Goal: Task Accomplishment & Management: Complete application form

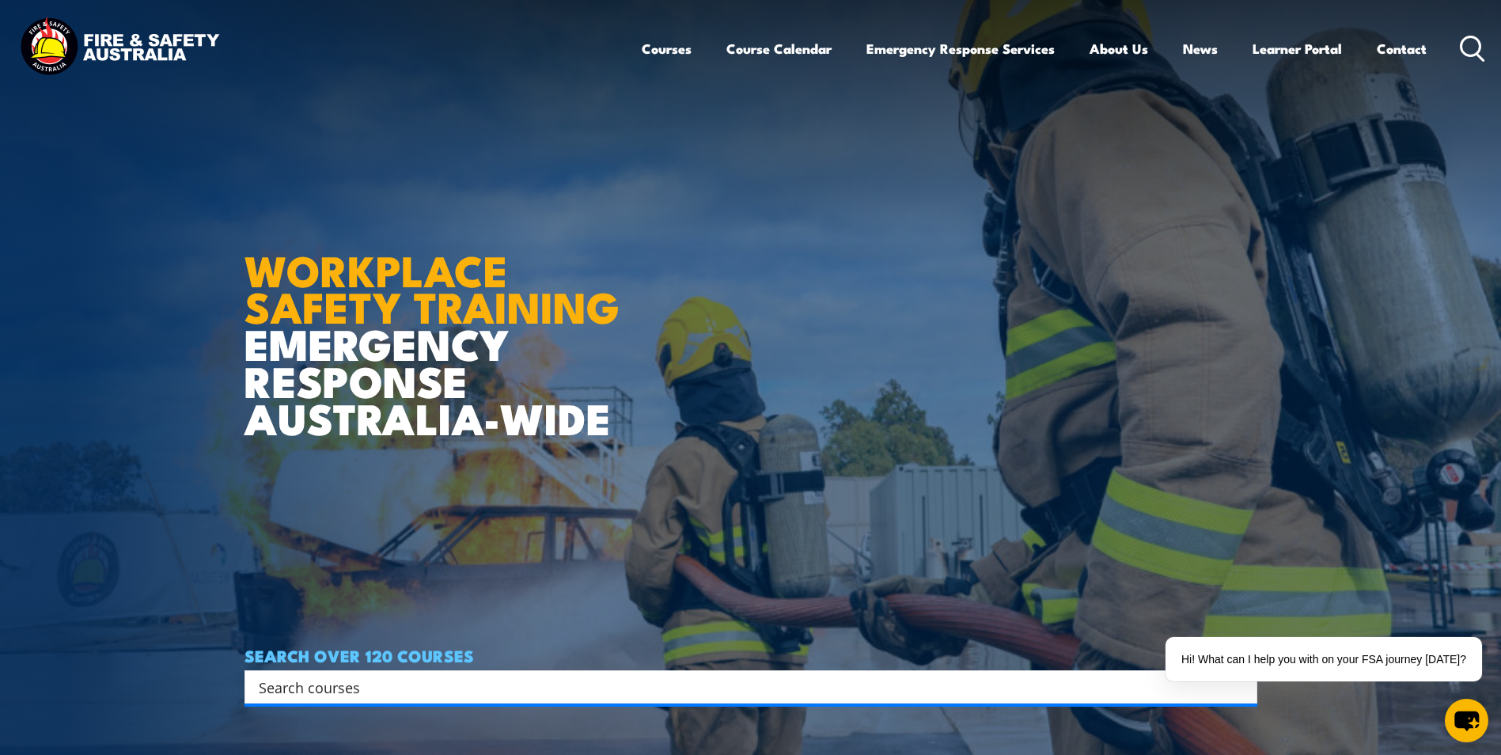
click at [1469, 42] on icon at bounding box center [1472, 49] width 25 height 26
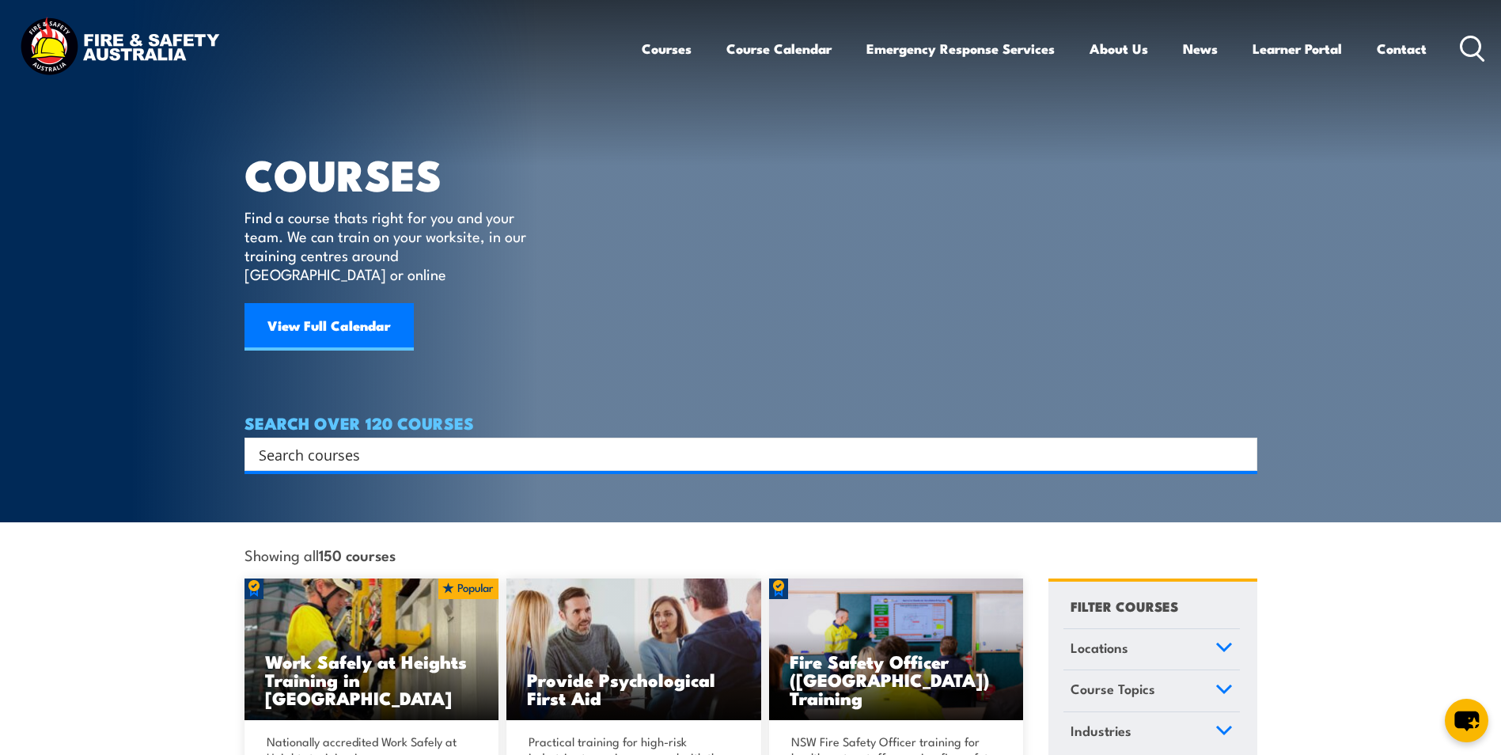
click at [473, 449] on div "Search" at bounding box center [751, 454] width 1013 height 33
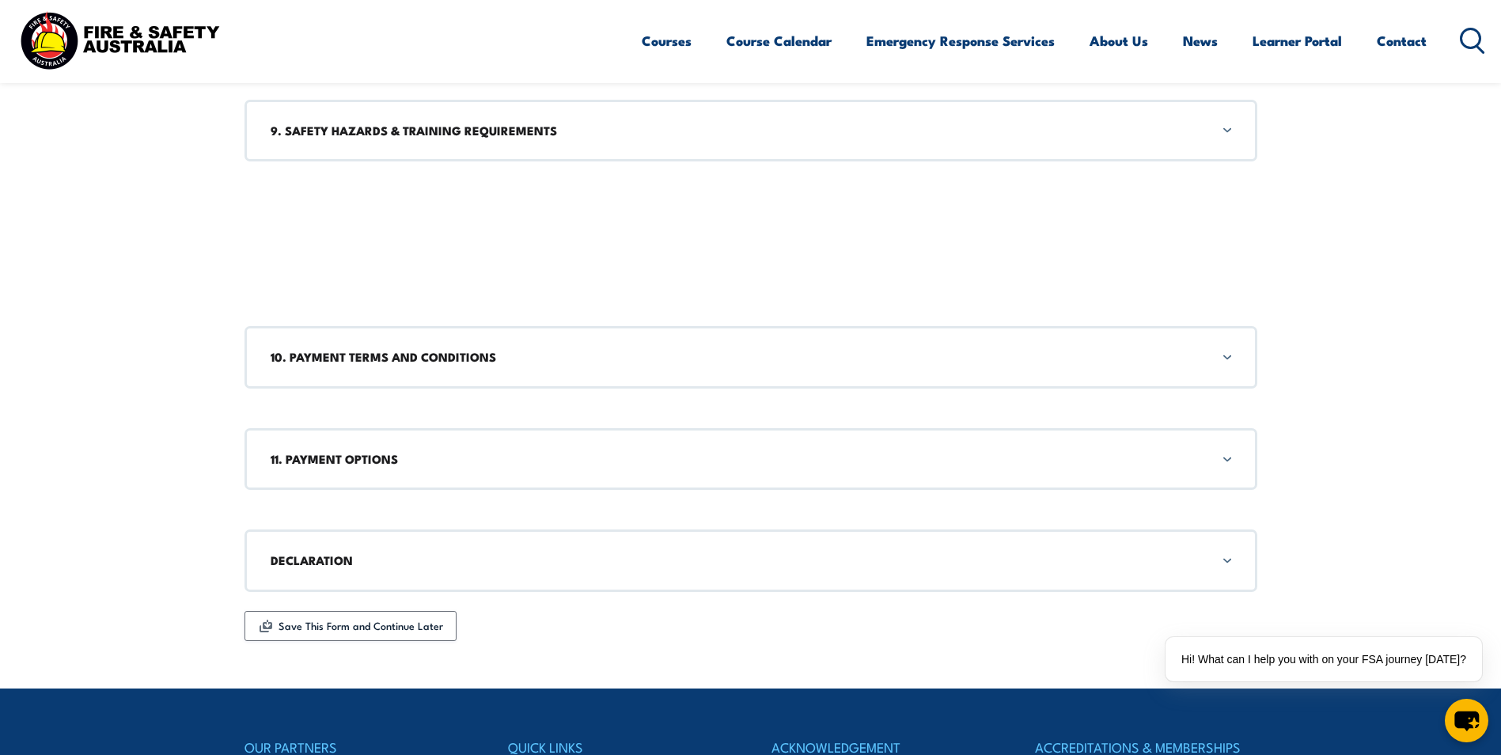
scroll to position [1899, 0]
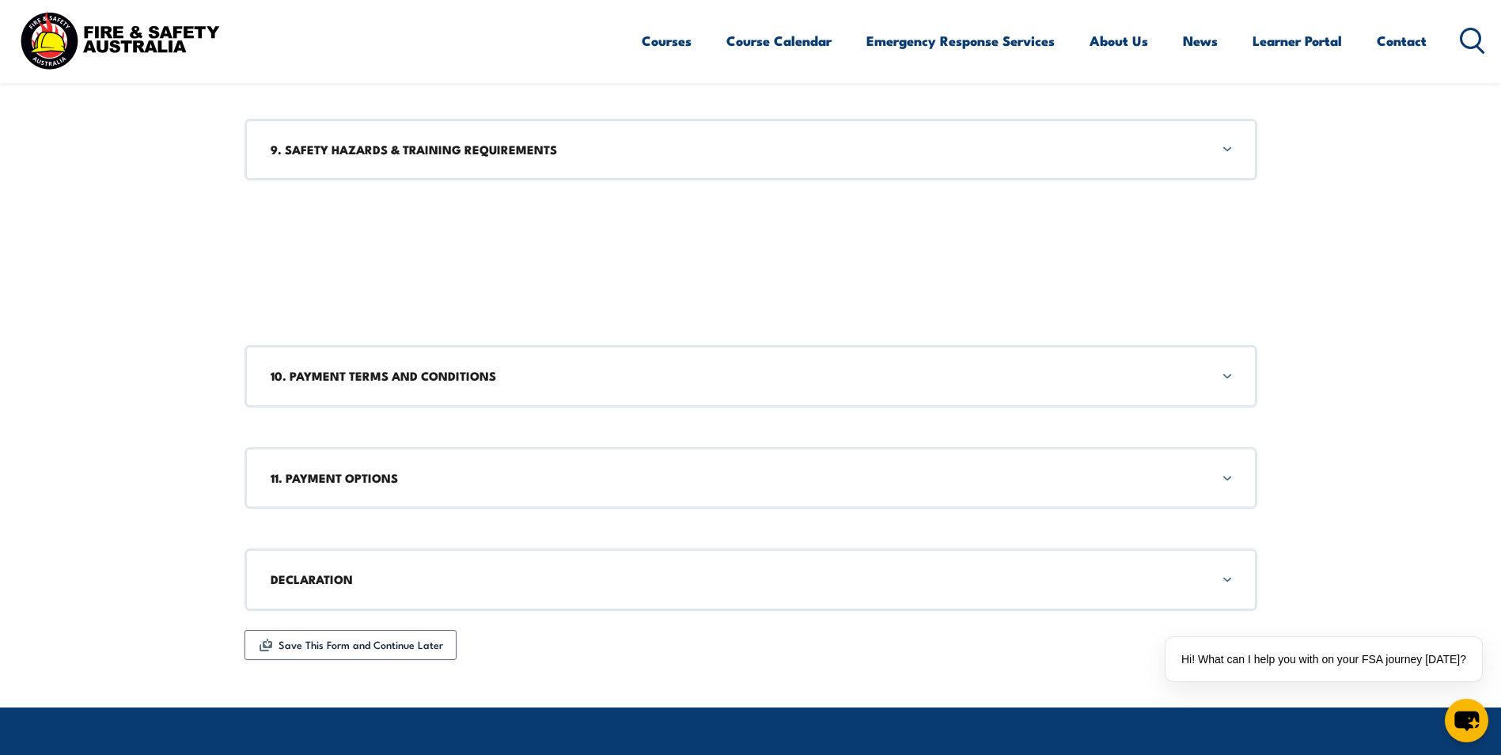
click at [457, 384] on h3 "10. PAYMENT TERMS AND CONDITIONS" at bounding box center [751, 375] width 961 height 17
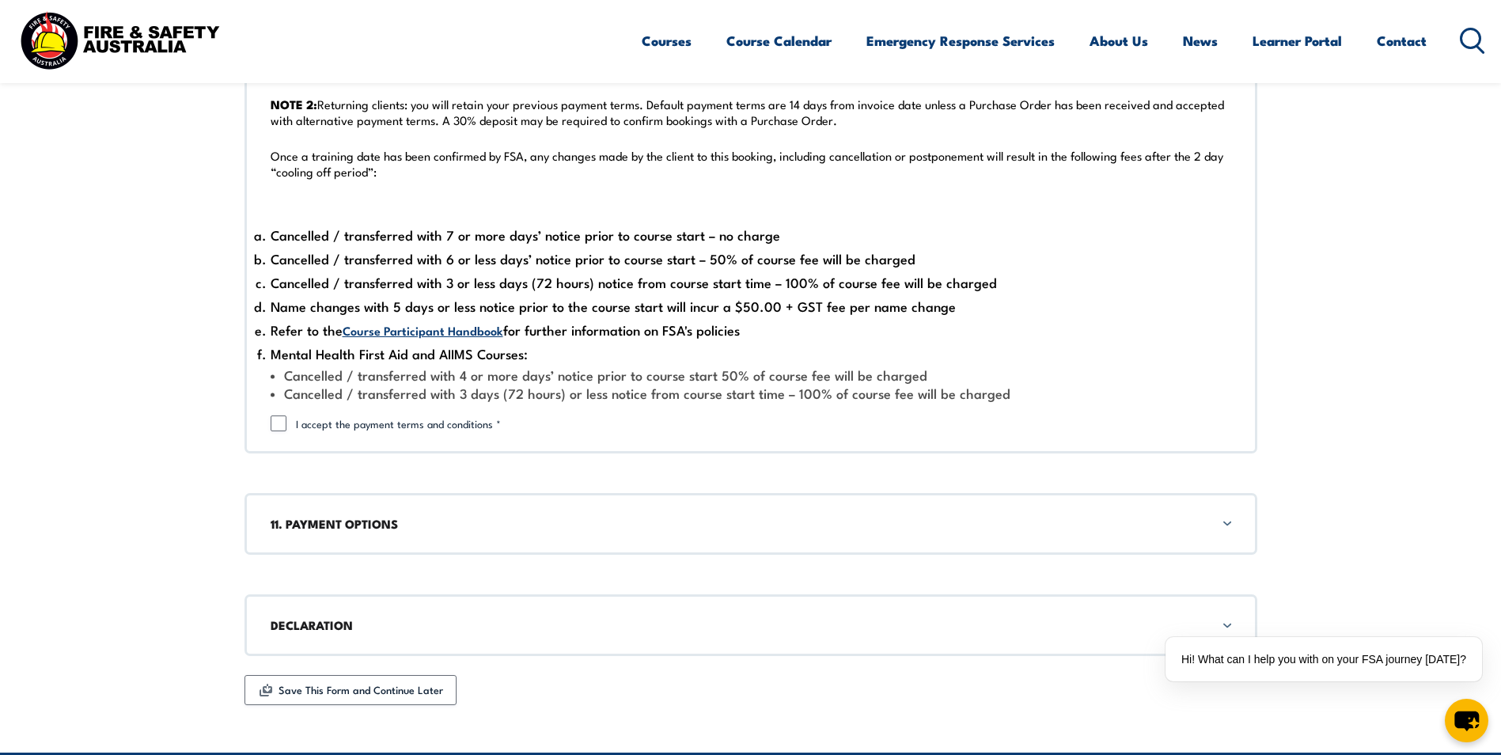
scroll to position [2323, 0]
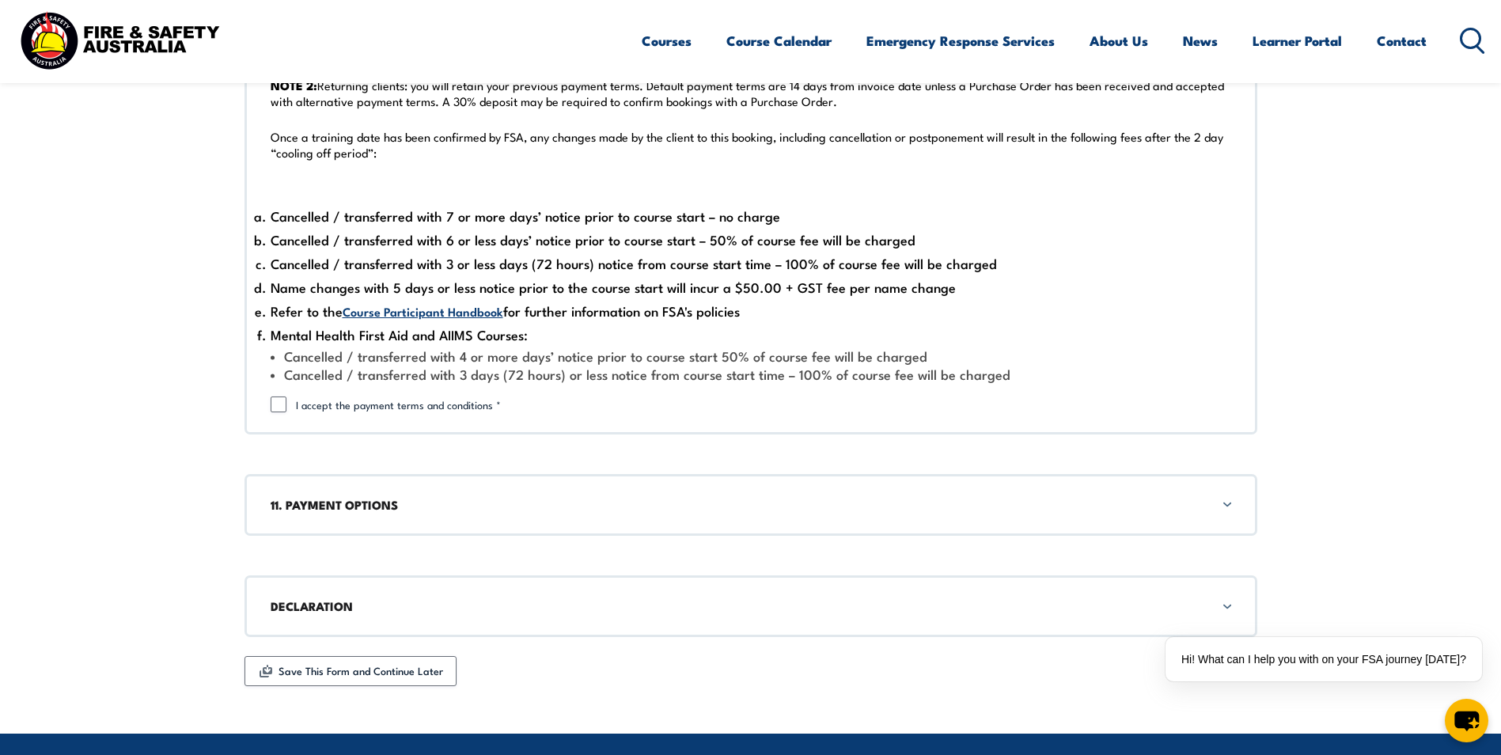
click at [542, 521] on div "11. PAYMENT OPTIONS" at bounding box center [751, 505] width 1013 height 62
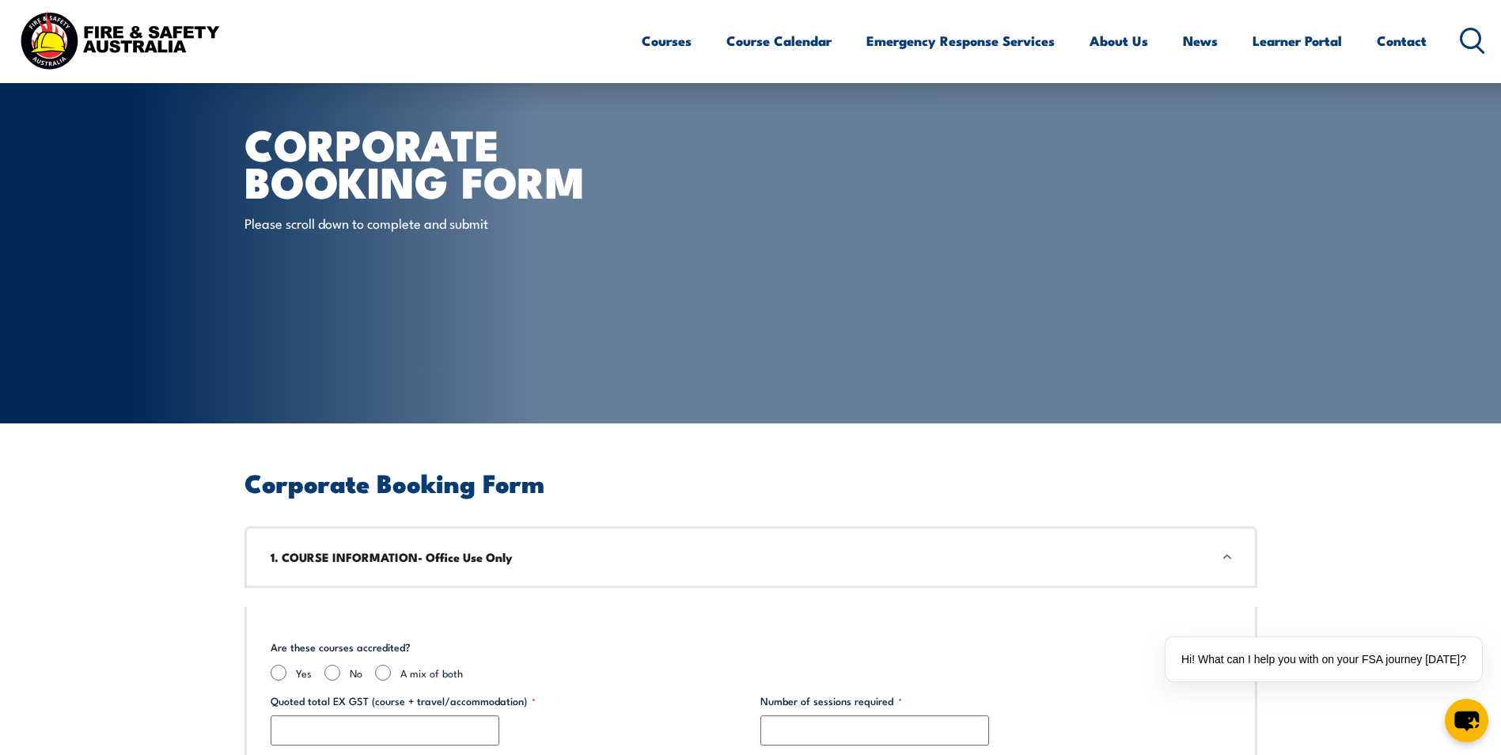
scroll to position [0, 0]
